Goal: Task Accomplishment & Management: Manage account settings

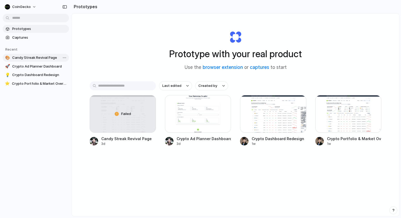
click at [32, 59] on span "Candy Streak Revival Page" at bounding box center [39, 57] width 55 height 5
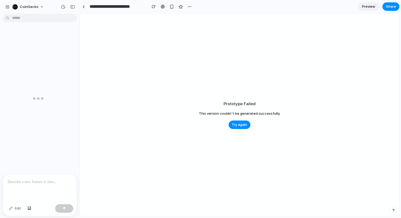
scroll to position [440, 0]
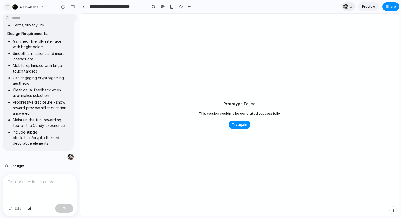
click at [7, 6] on div "button" at bounding box center [7, 7] width 5 height 5
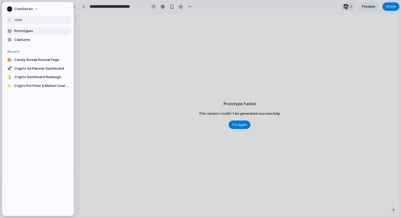
click at [19, 33] on span "Prototypes" at bounding box center [41, 30] width 55 height 5
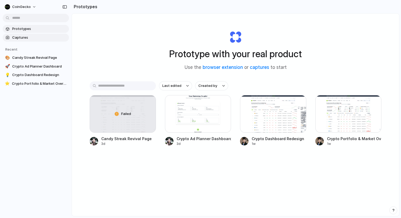
click at [18, 36] on span "Captures" at bounding box center [39, 37] width 55 height 5
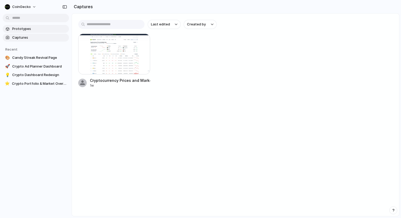
click at [25, 31] on span "Prototypes" at bounding box center [39, 28] width 55 height 5
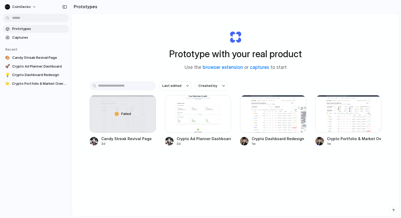
click at [33, 12] on div "CoinGecko" at bounding box center [36, 6] width 72 height 13
click at [28, 8] on span "CoinGecko" at bounding box center [21, 6] width 19 height 5
click at [34, 25] on span "Invite members" at bounding box center [24, 27] width 25 height 5
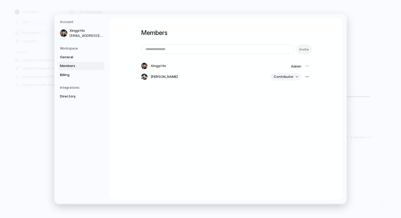
click at [287, 76] on span "Contributor" at bounding box center [284, 76] width 20 height 5
click at [197, 118] on div "Admin Contributor" at bounding box center [200, 109] width 401 height 218
click at [76, 56] on span "General" at bounding box center [77, 57] width 34 height 5
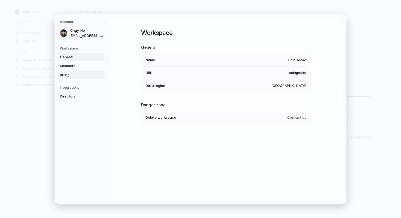
click at [74, 76] on span "Billing" at bounding box center [77, 74] width 34 height 5
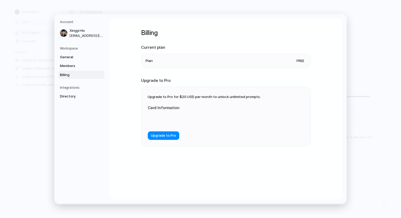
click at [77, 51] on div "Workspace General Members Billing" at bounding box center [82, 62] width 45 height 33
click at [69, 48] on h5 "Workspace" at bounding box center [82, 48] width 45 height 5
click at [72, 96] on span "Directory" at bounding box center [77, 96] width 34 height 5
